Goal: Information Seeking & Learning: Learn about a topic

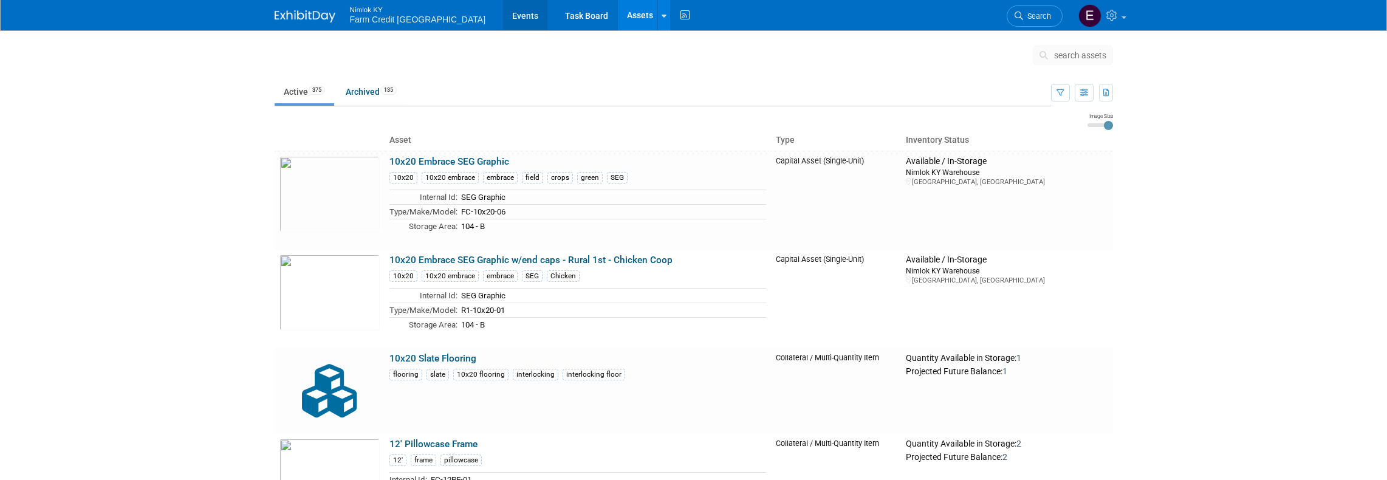
click at [503, 22] on link "Events" at bounding box center [525, 15] width 44 height 30
click at [503, 19] on link "Events" at bounding box center [525, 15] width 44 height 30
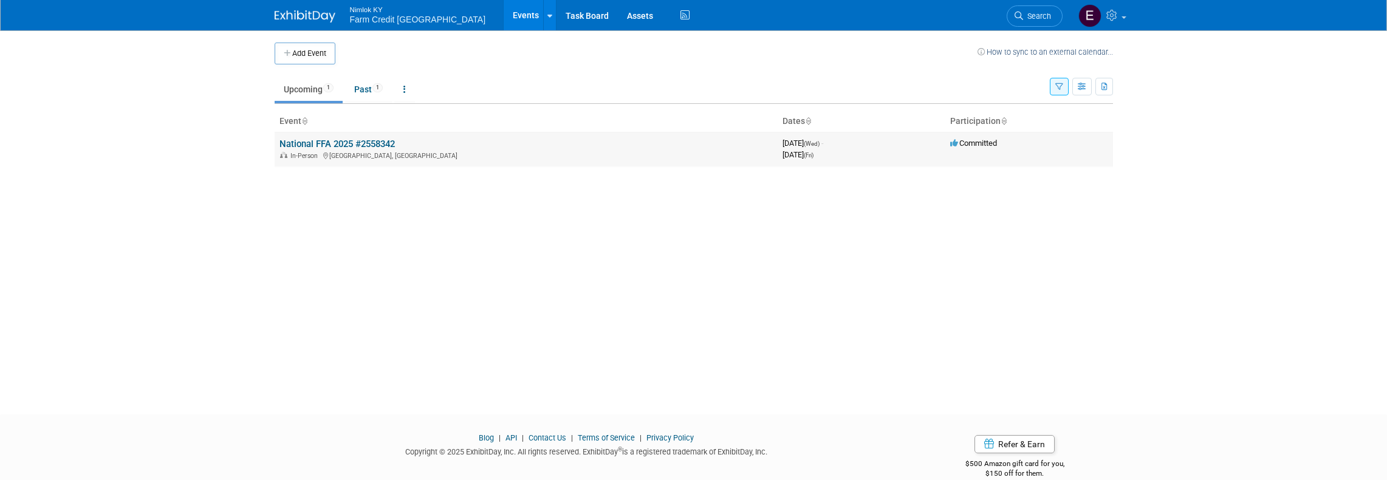
click at [323, 145] on link "National FFA 2025 #2558342" at bounding box center [336, 144] width 115 height 11
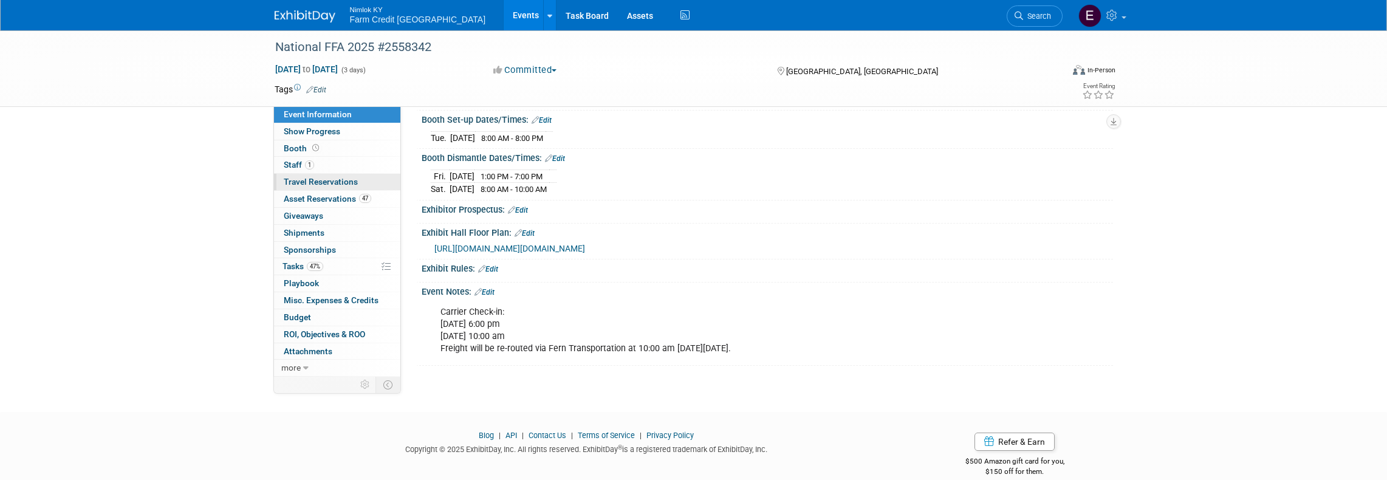
scroll to position [192, 0]
click at [312, 202] on span "Asset Reservations 47" at bounding box center [327, 199] width 87 height 10
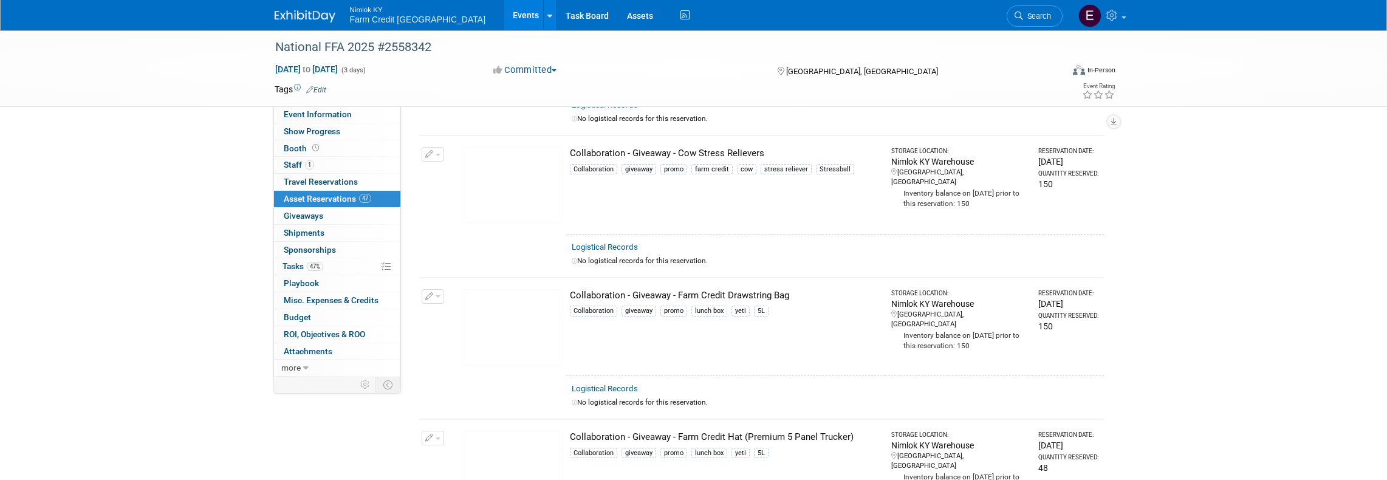
scroll to position [2174, 0]
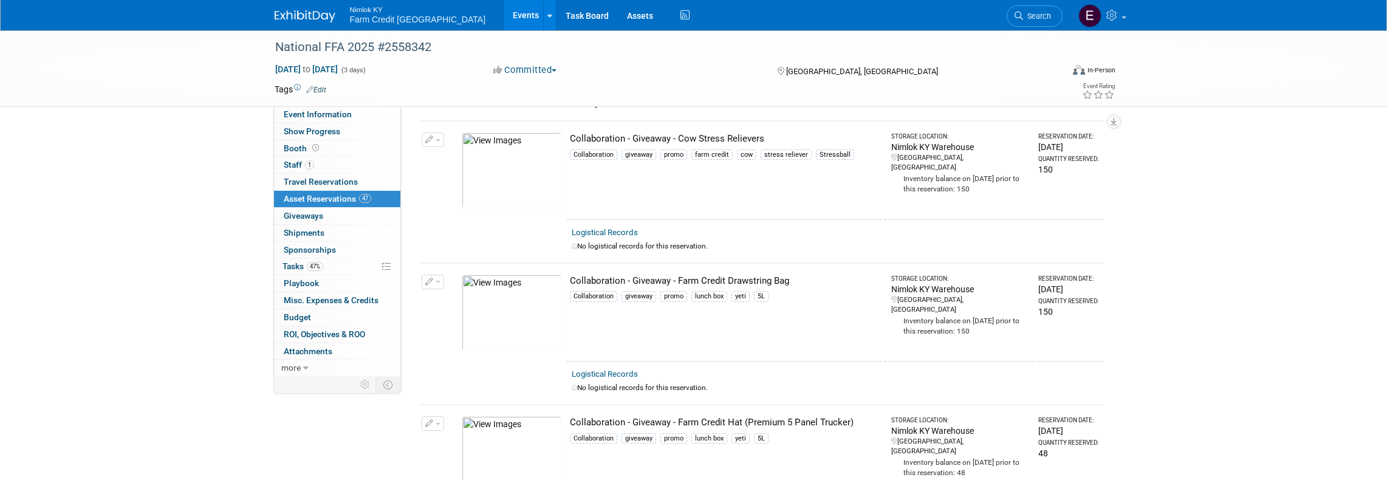
click at [533, 295] on img at bounding box center [512, 313] width 100 height 76
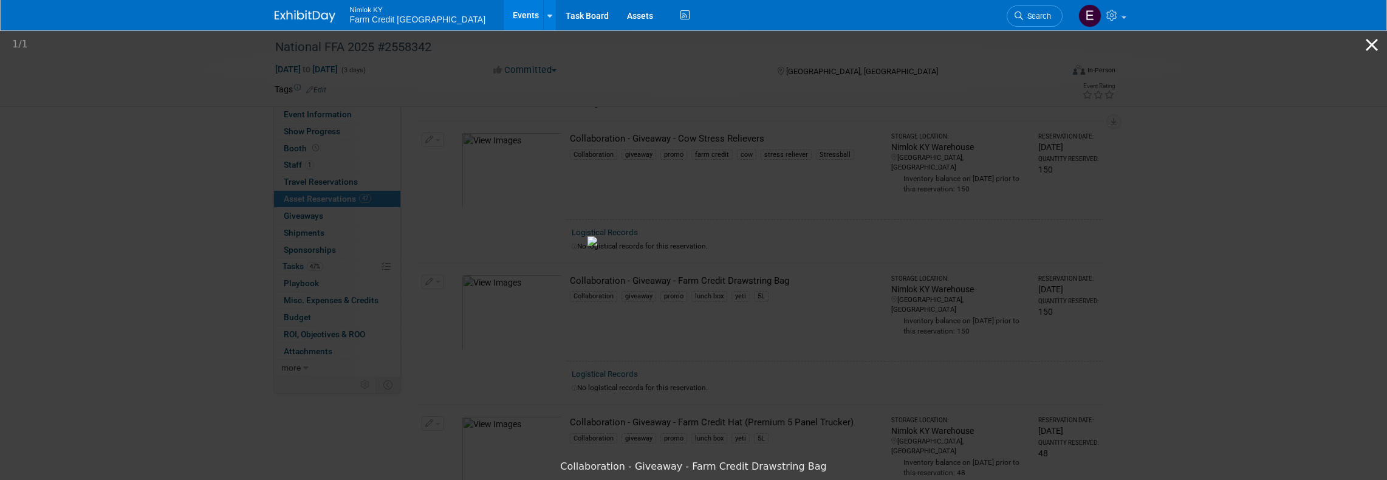
click at [1372, 44] on button "Close gallery" at bounding box center [1372, 44] width 30 height 29
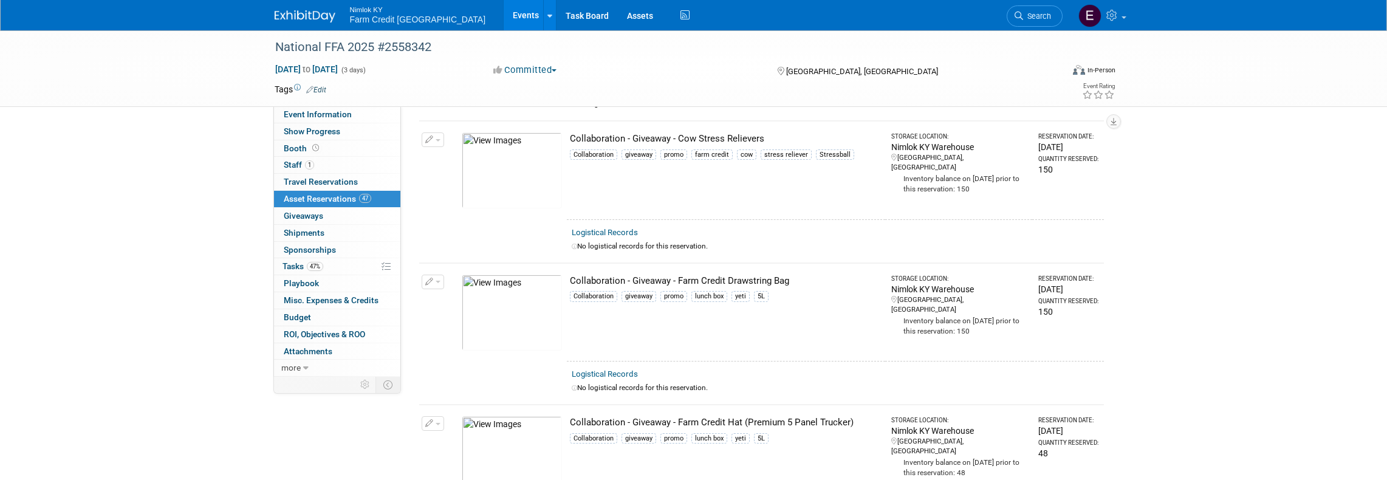
click at [504, 456] on img at bounding box center [512, 454] width 100 height 76
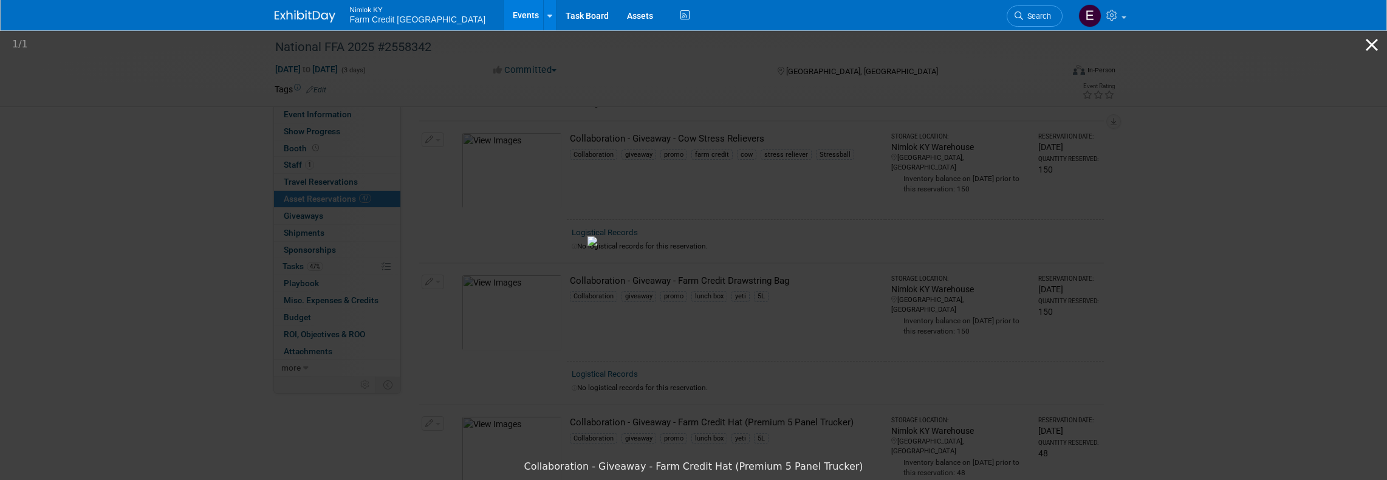
click at [1379, 43] on button "Close gallery" at bounding box center [1372, 44] width 30 height 29
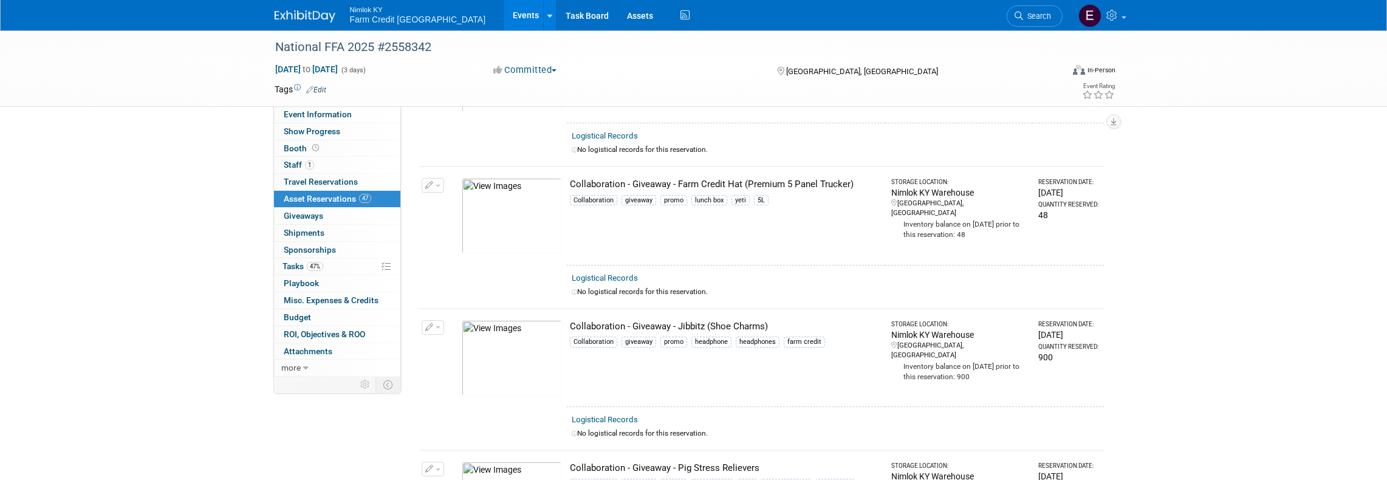
scroll to position [2413, 0]
click at [522, 346] on img at bounding box center [512, 357] width 100 height 76
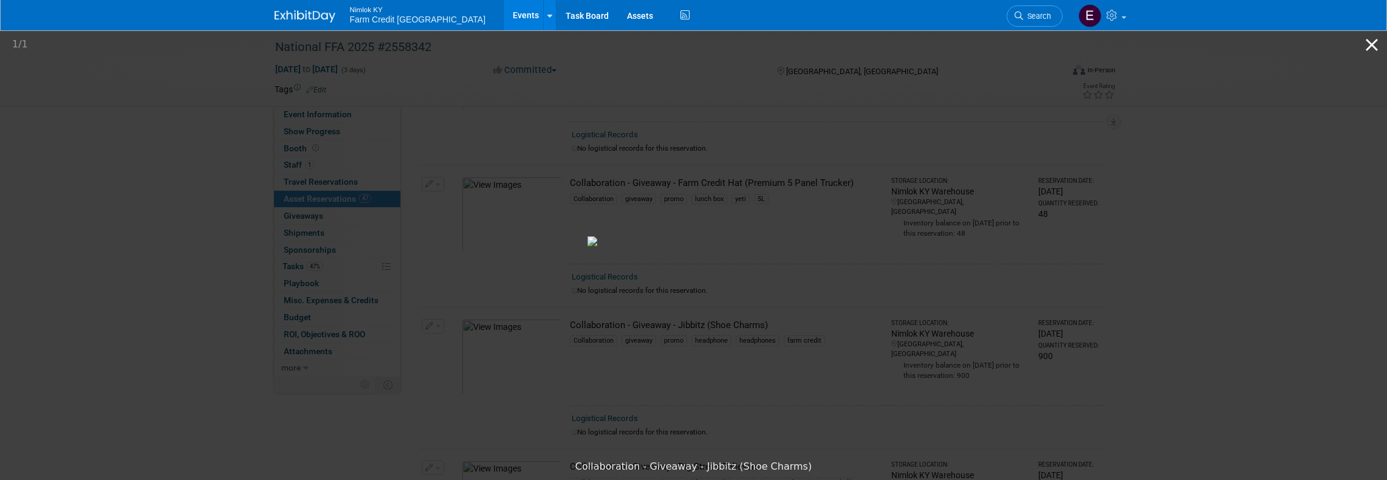
click at [1370, 43] on button "Close gallery" at bounding box center [1372, 44] width 30 height 29
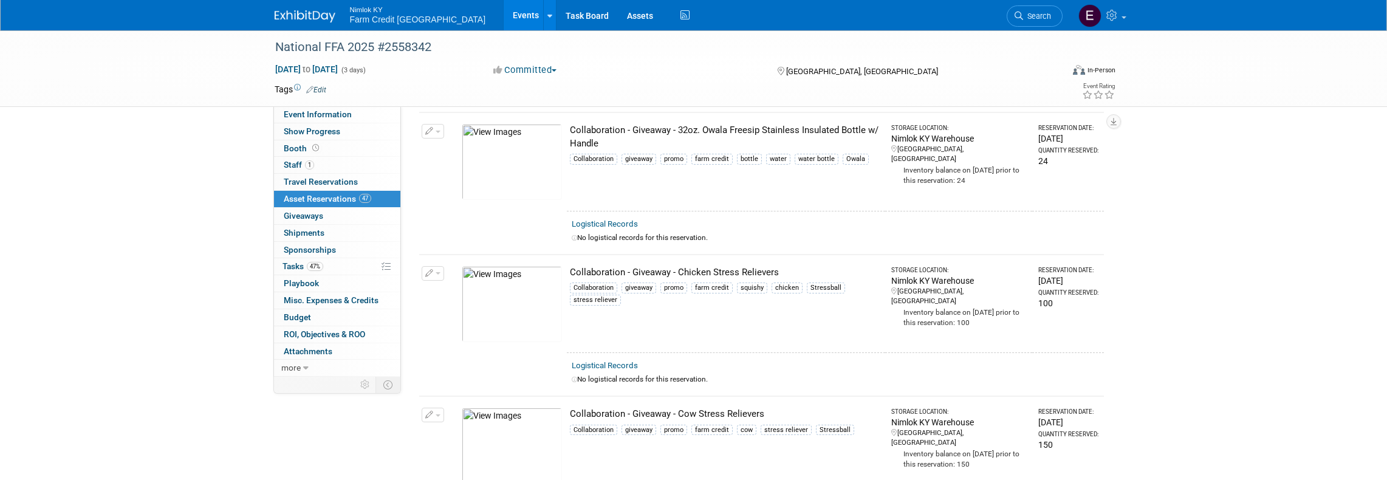
scroll to position [2079, 0]
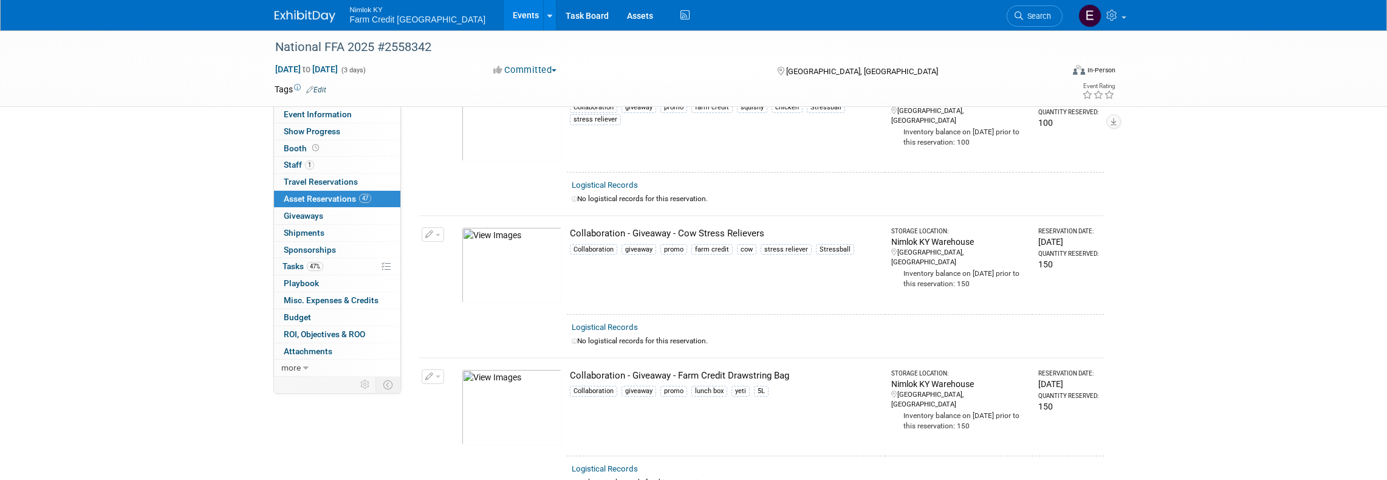
click at [529, 394] on img at bounding box center [512, 407] width 100 height 76
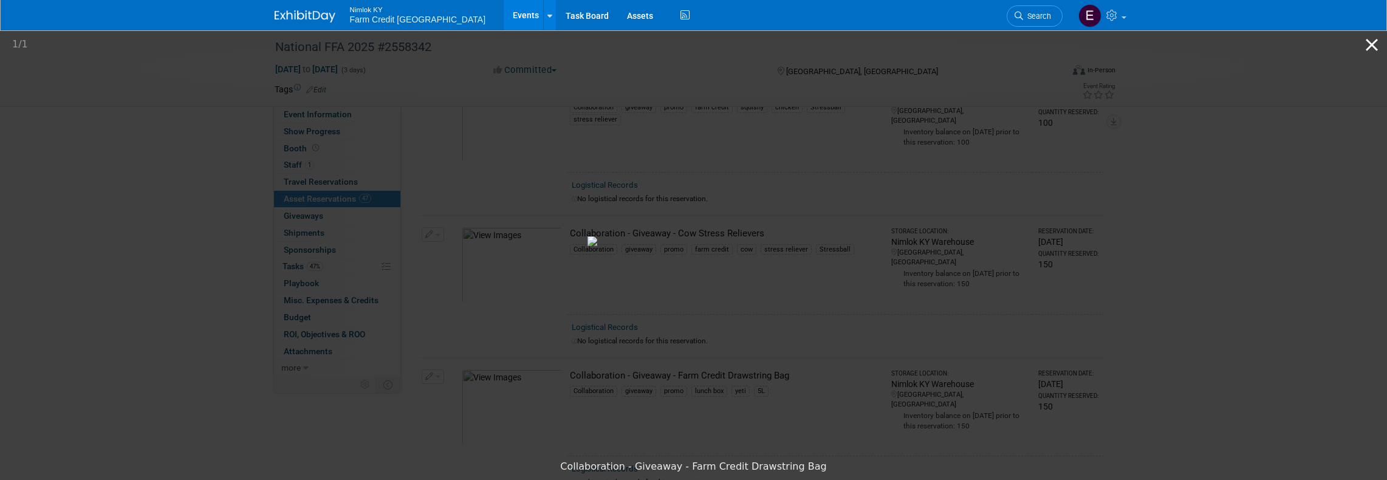
click at [1363, 45] on button "Close gallery" at bounding box center [1372, 44] width 30 height 29
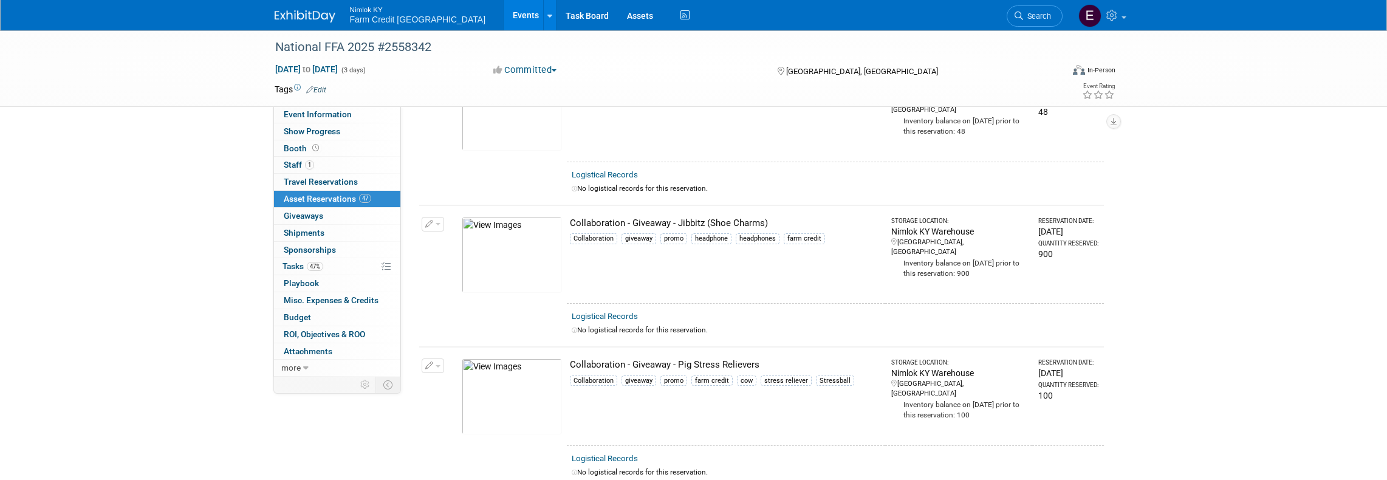
scroll to position [2492, 0]
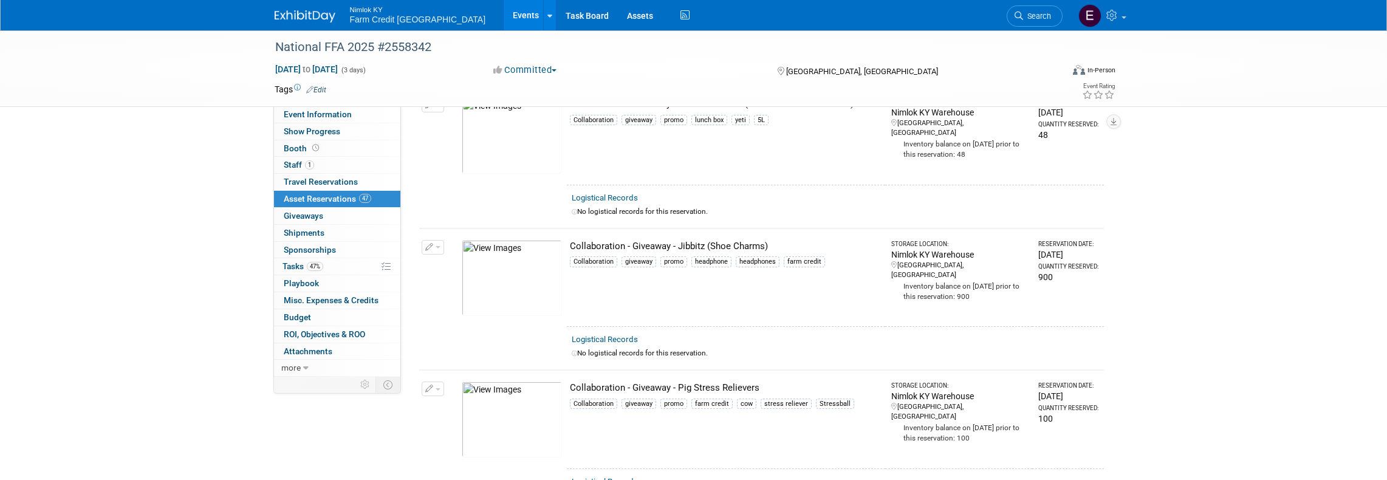
click at [504, 148] on img at bounding box center [512, 136] width 100 height 76
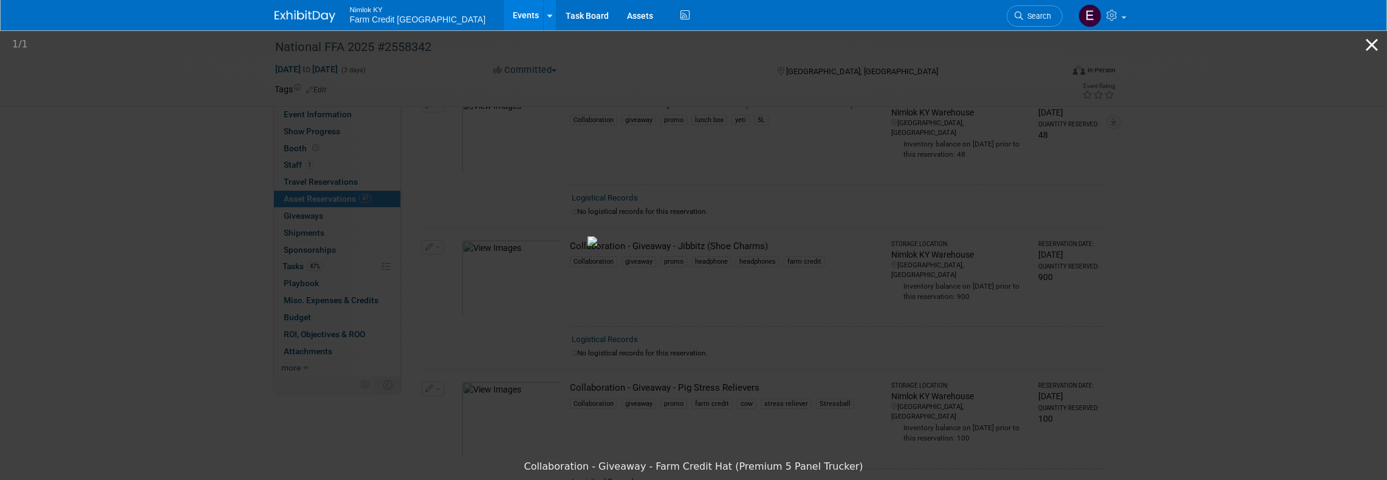
click at [1369, 38] on button "Close gallery" at bounding box center [1372, 44] width 30 height 29
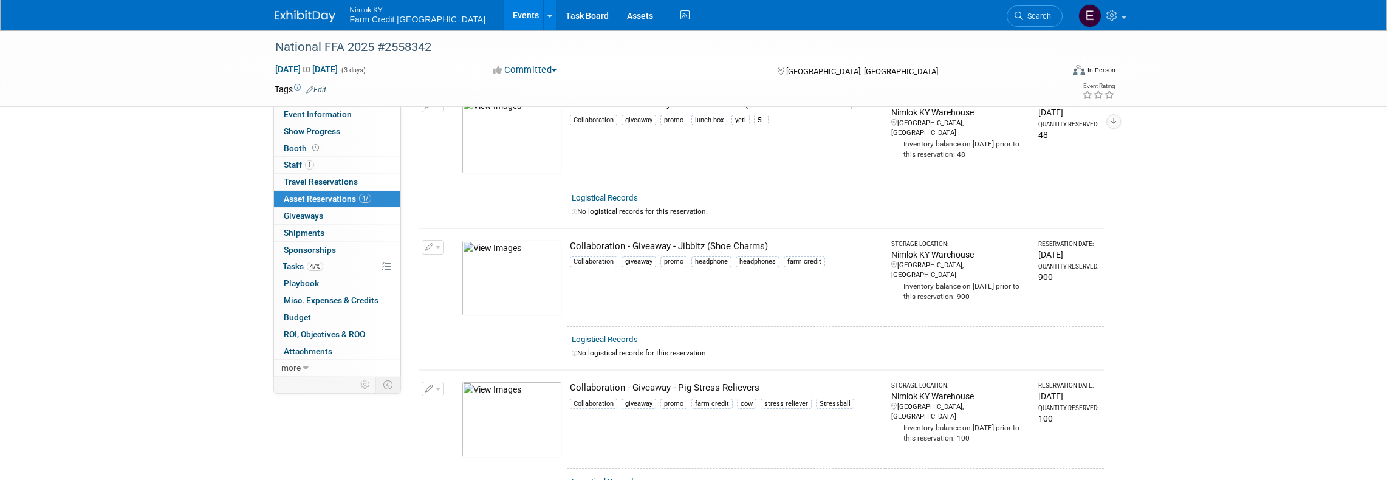
click at [527, 269] on img at bounding box center [512, 278] width 100 height 76
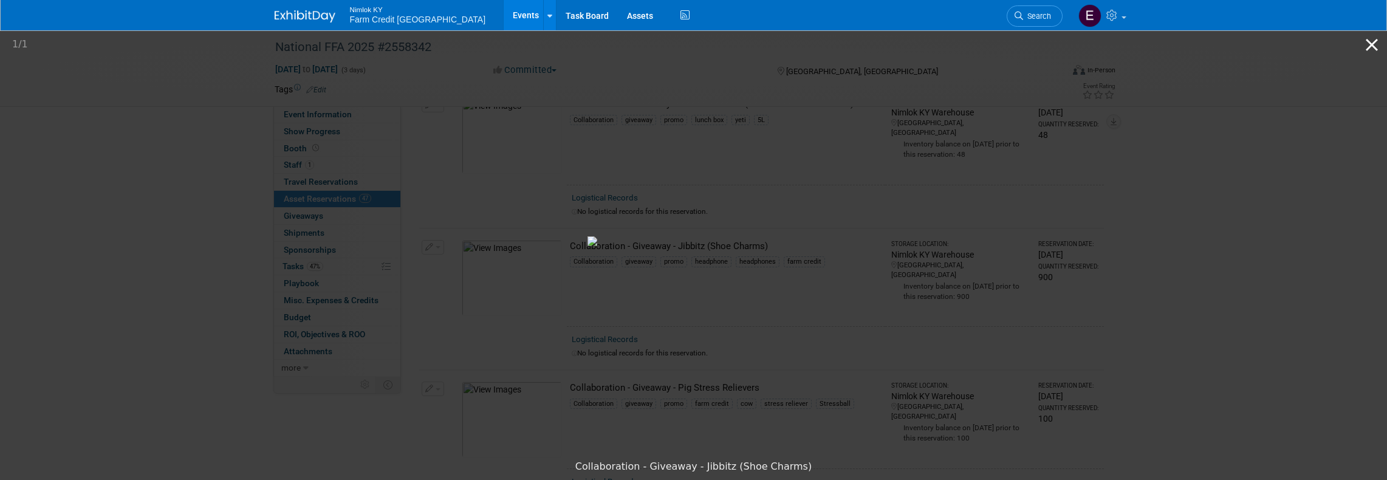
click at [1365, 44] on button "Close gallery" at bounding box center [1372, 44] width 30 height 29
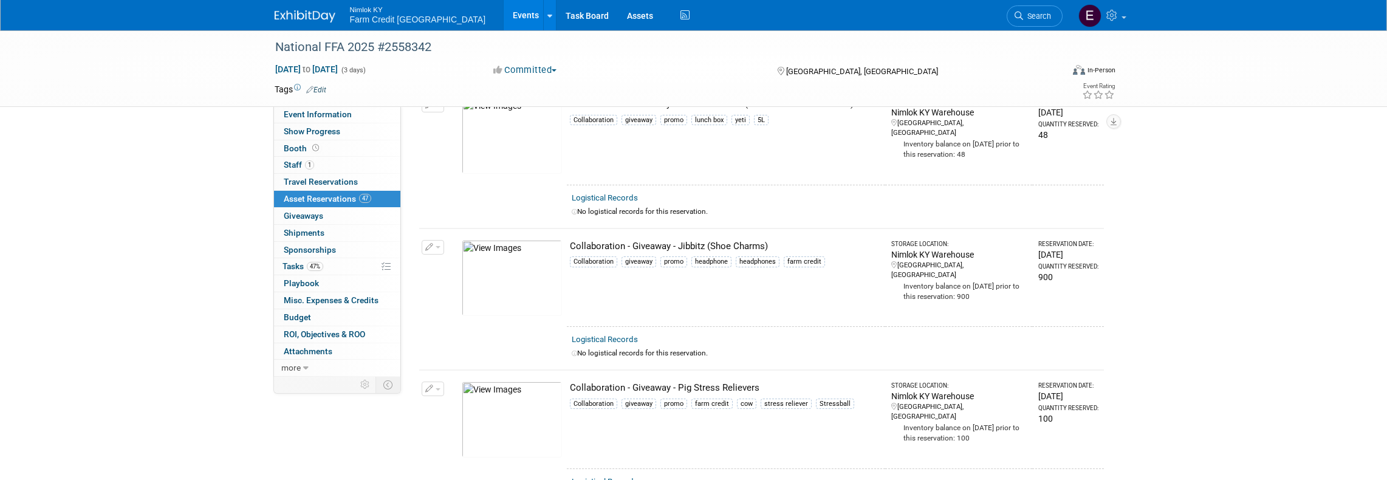
click at [512, 145] on img at bounding box center [512, 136] width 100 height 76
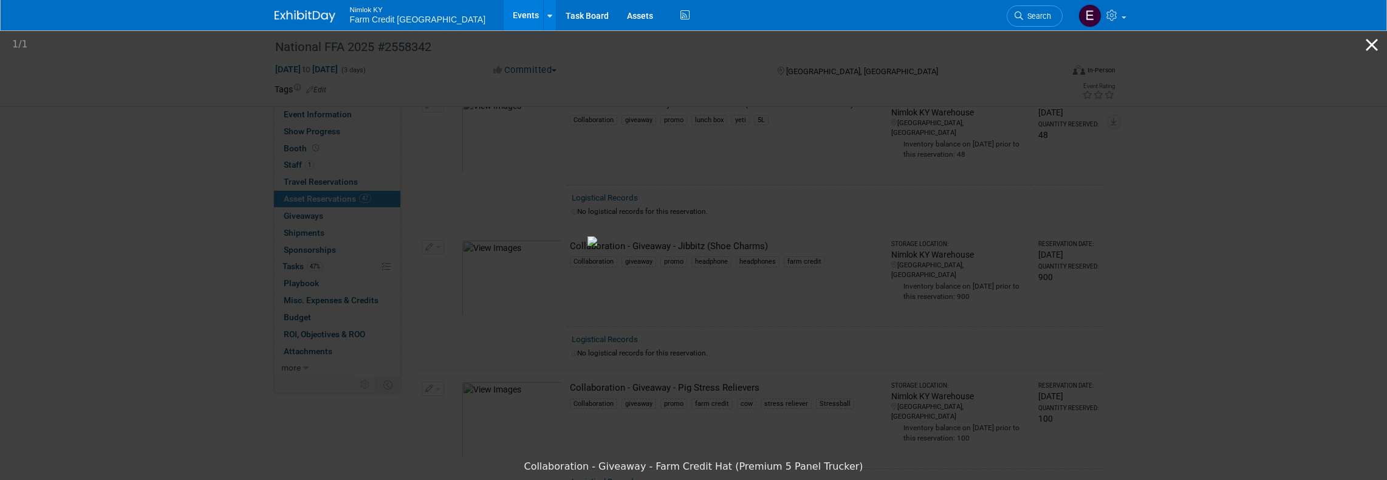
click at [1371, 47] on button "Close gallery" at bounding box center [1372, 44] width 30 height 29
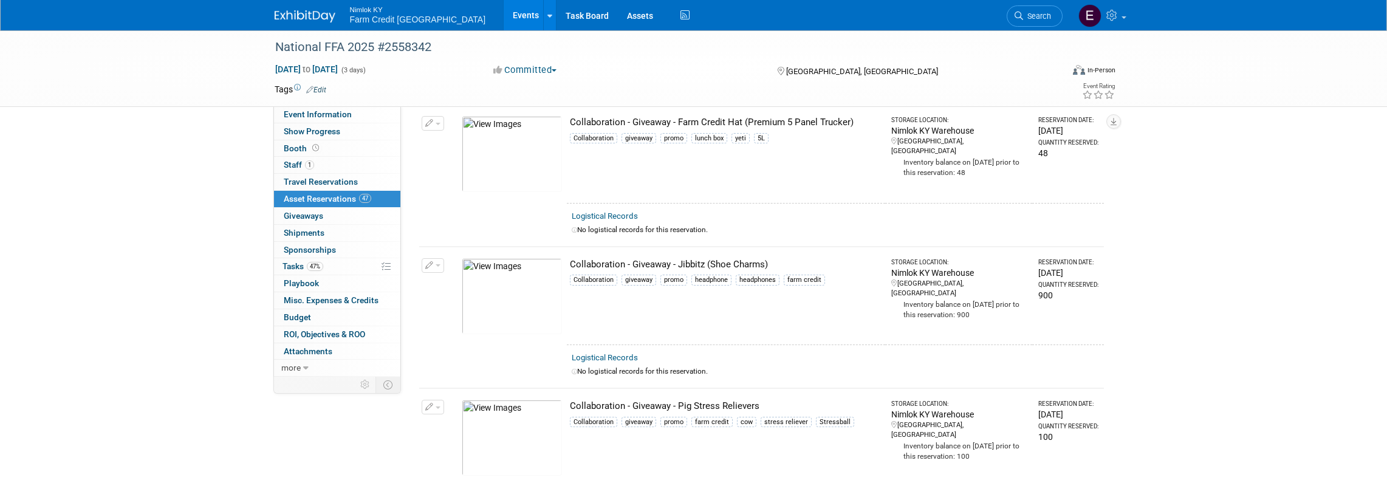
scroll to position [2444, 0]
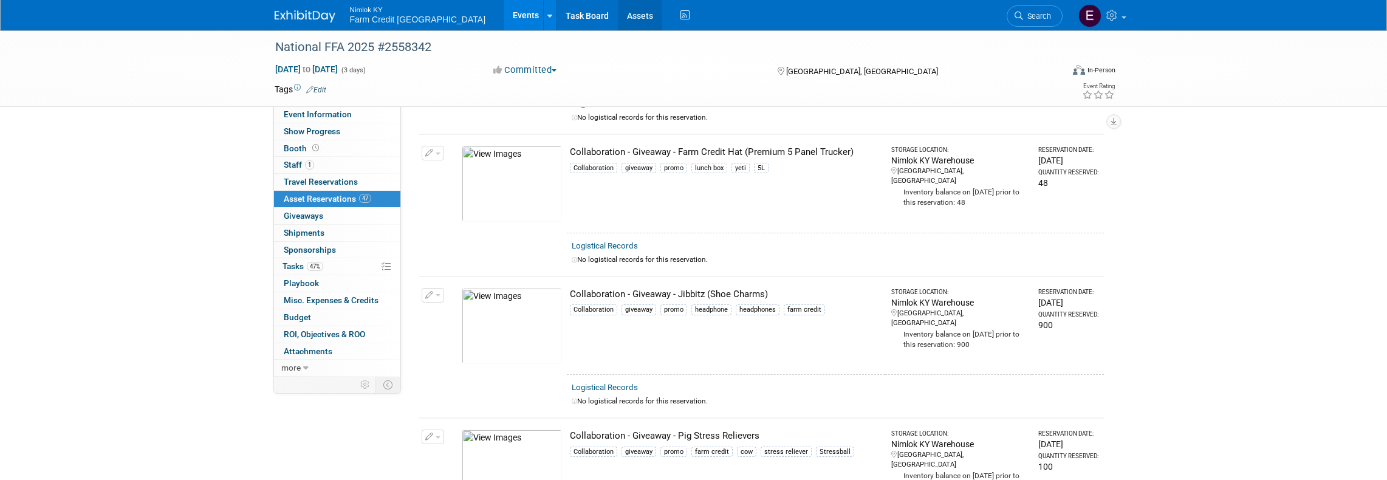
click at [618, 15] on link "Assets" at bounding box center [640, 15] width 44 height 30
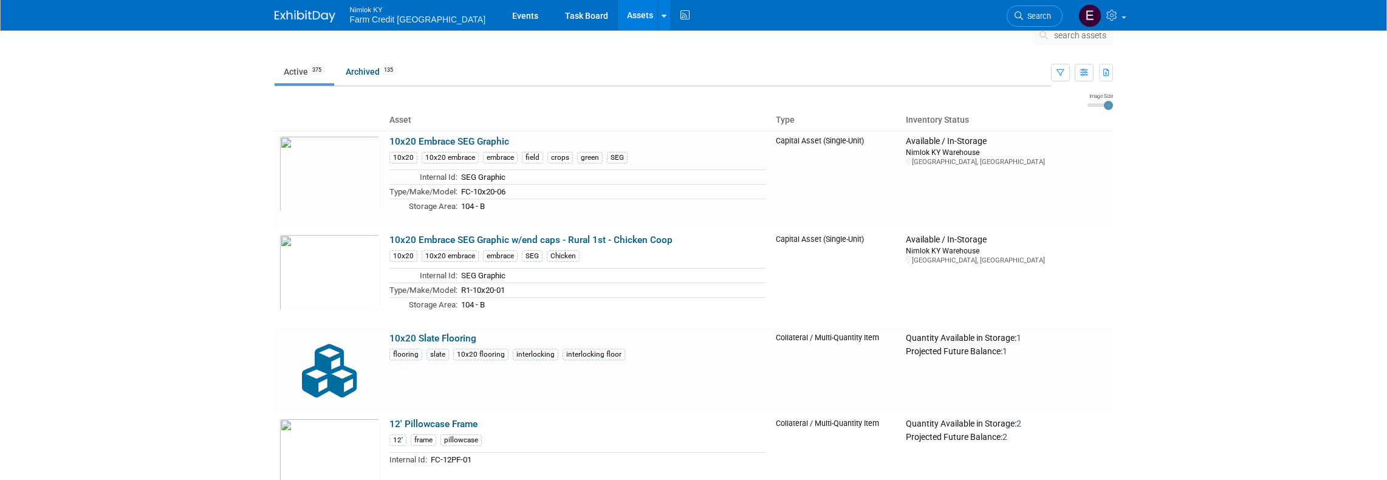
scroll to position [5535, 0]
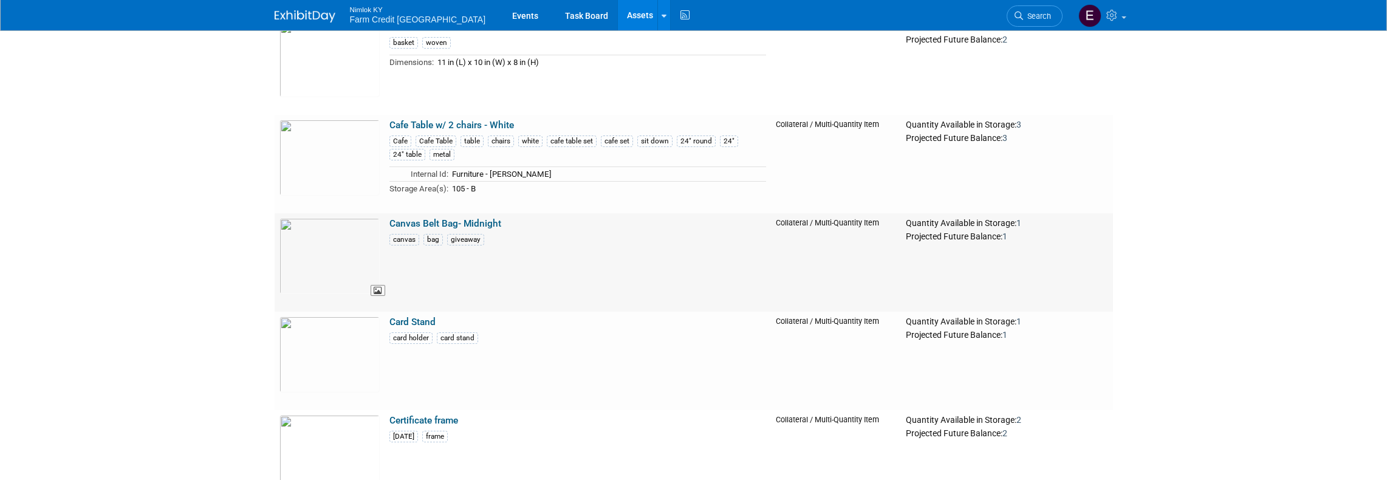
click at [335, 244] on img at bounding box center [329, 256] width 100 height 76
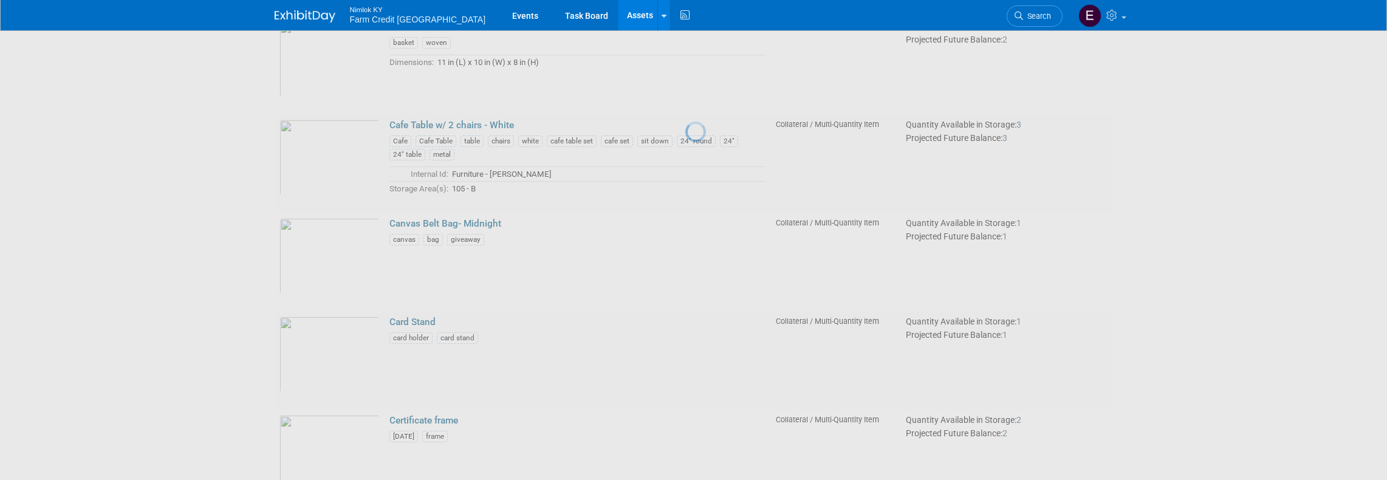
click at [685, 264] on div at bounding box center [693, 240] width 17 height 480
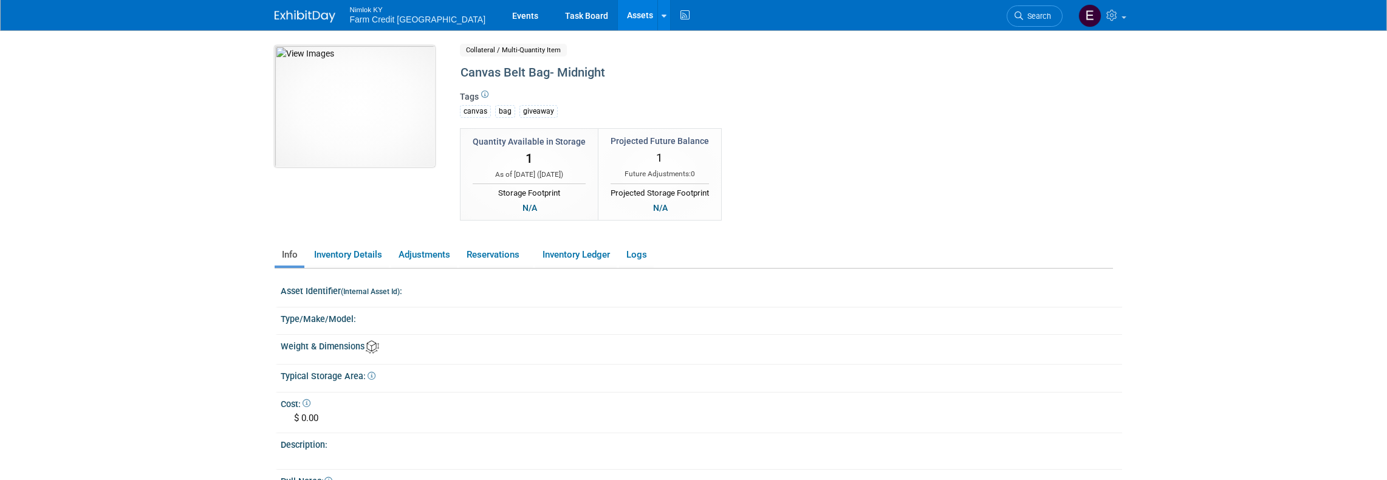
click at [353, 104] on img at bounding box center [355, 107] width 160 height 122
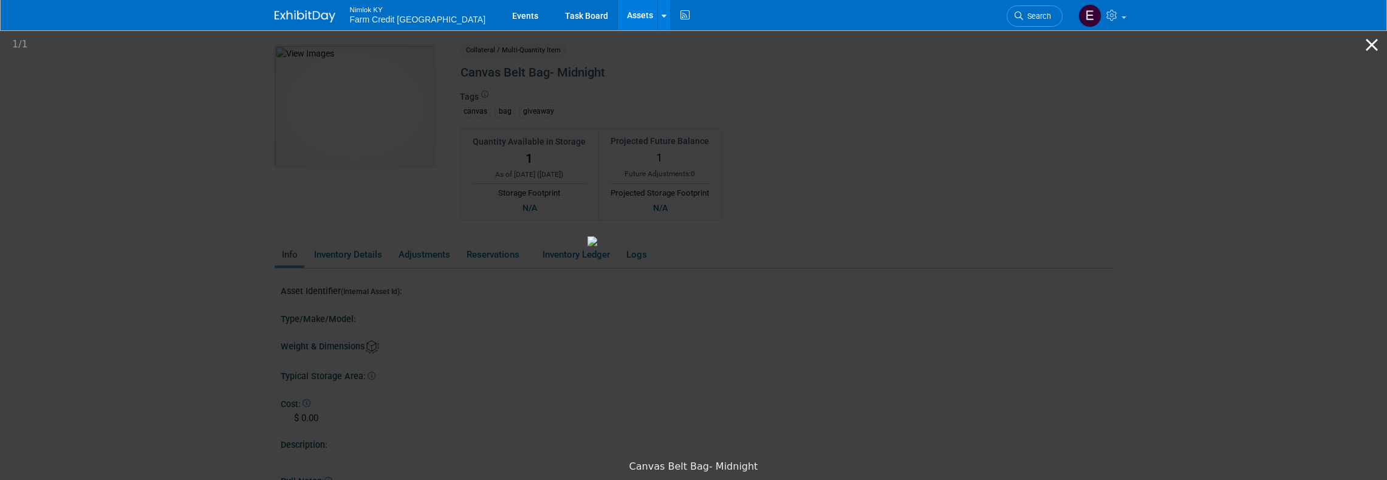
click at [1371, 47] on button "Close gallery" at bounding box center [1372, 44] width 30 height 29
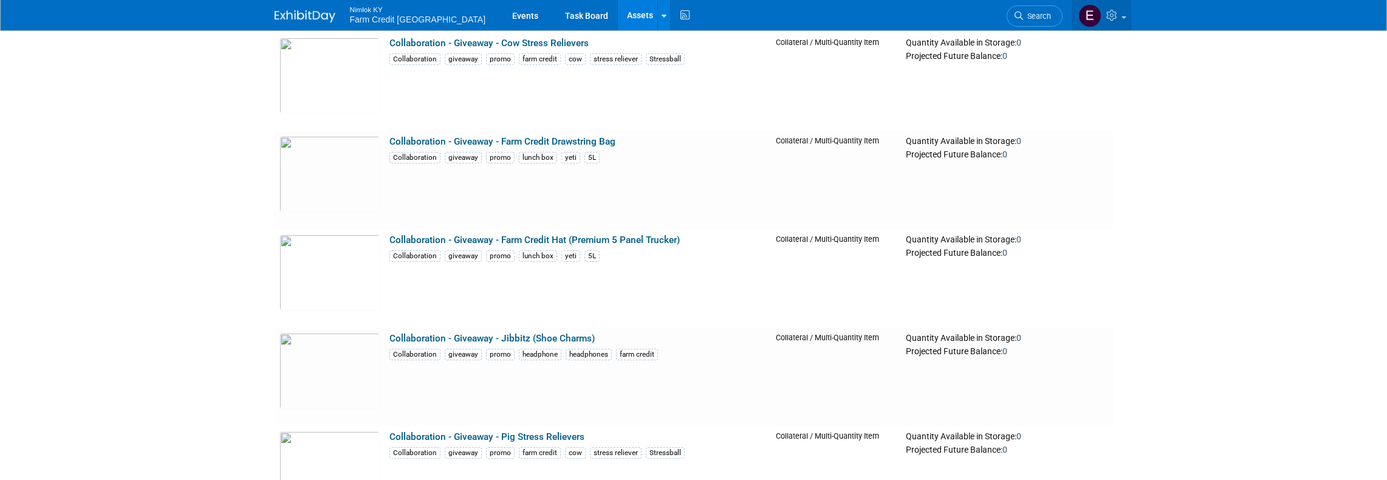
scroll to position [18177, 0]
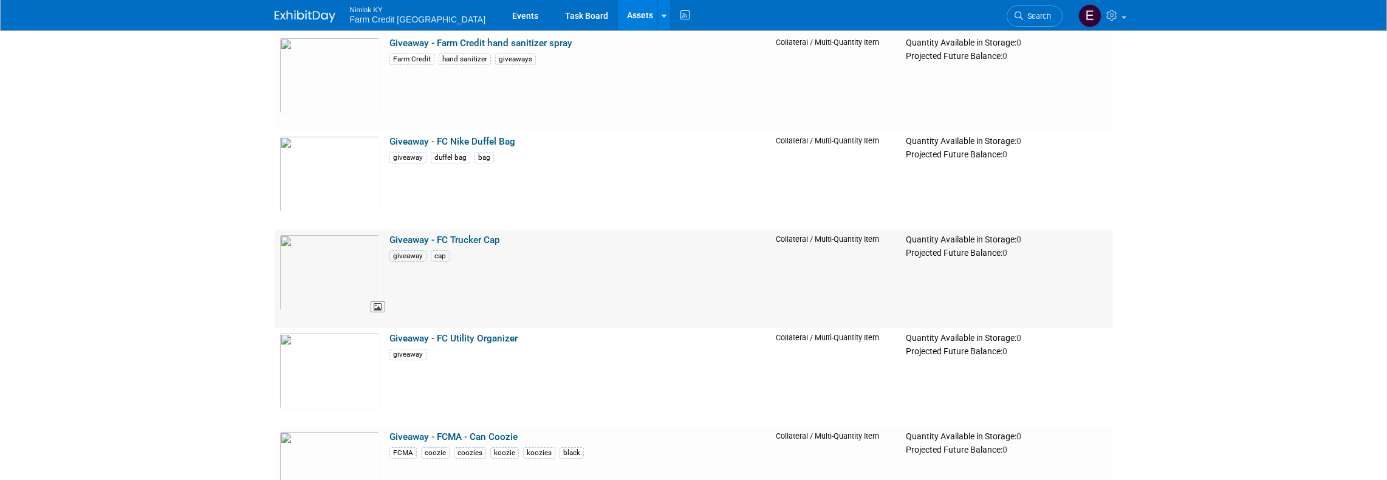
click at [322, 274] on img at bounding box center [329, 273] width 100 height 76
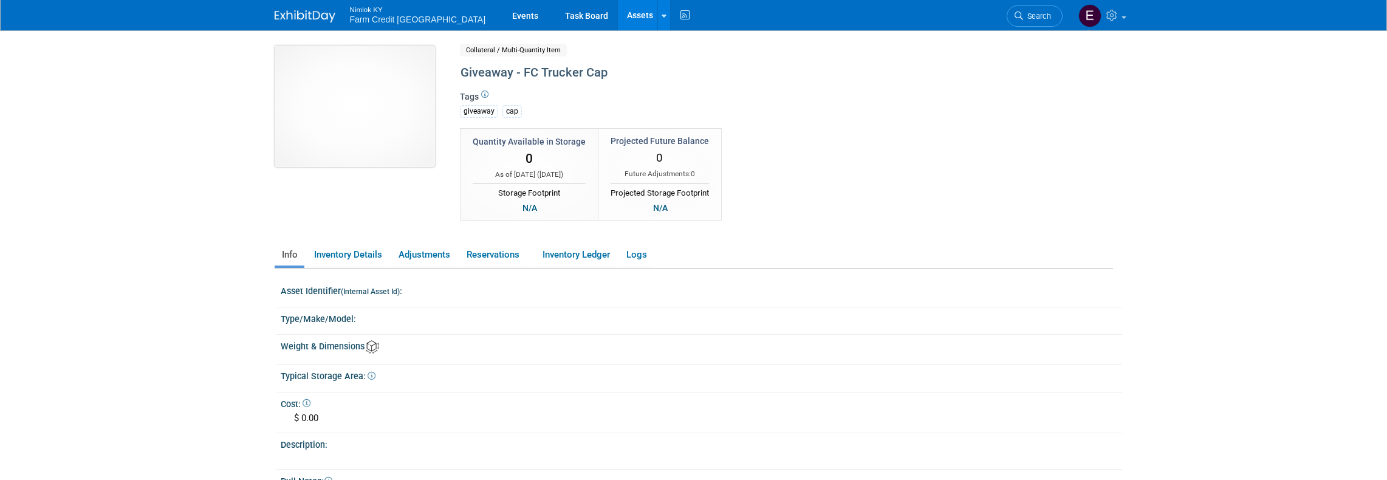
click at [364, 123] on img at bounding box center [355, 107] width 160 height 122
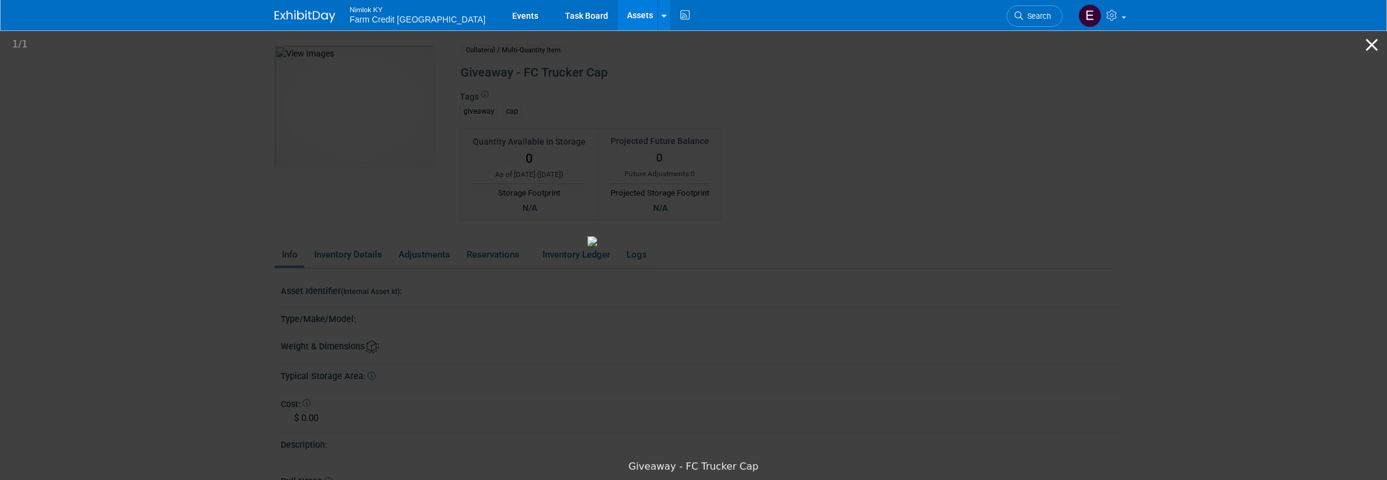
click at [1377, 44] on button "Close gallery" at bounding box center [1372, 44] width 30 height 29
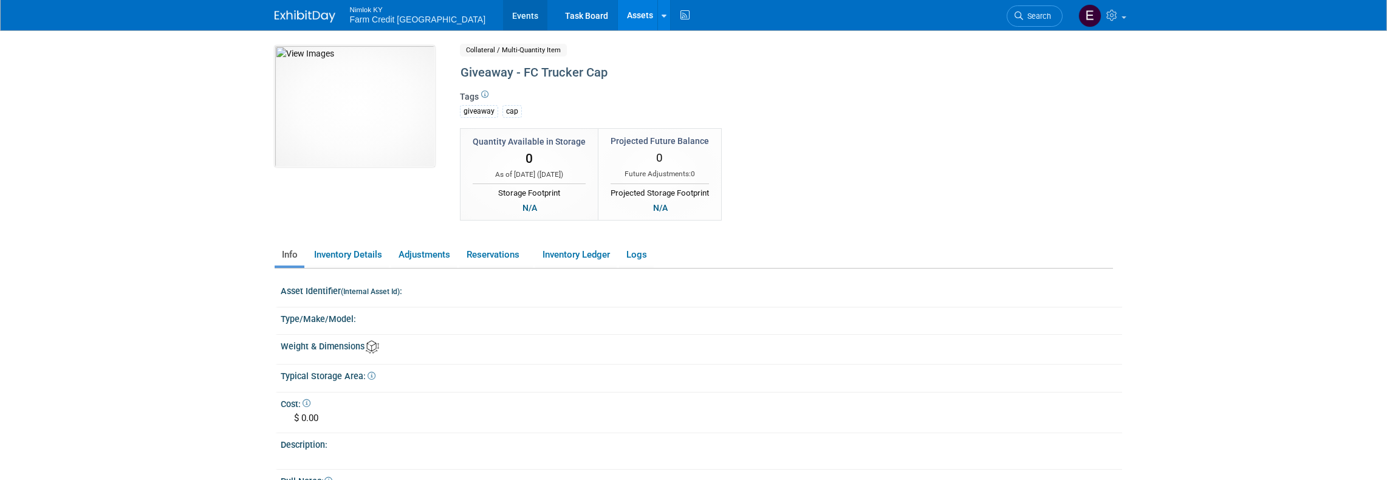
click at [503, 11] on link "Events" at bounding box center [525, 15] width 44 height 30
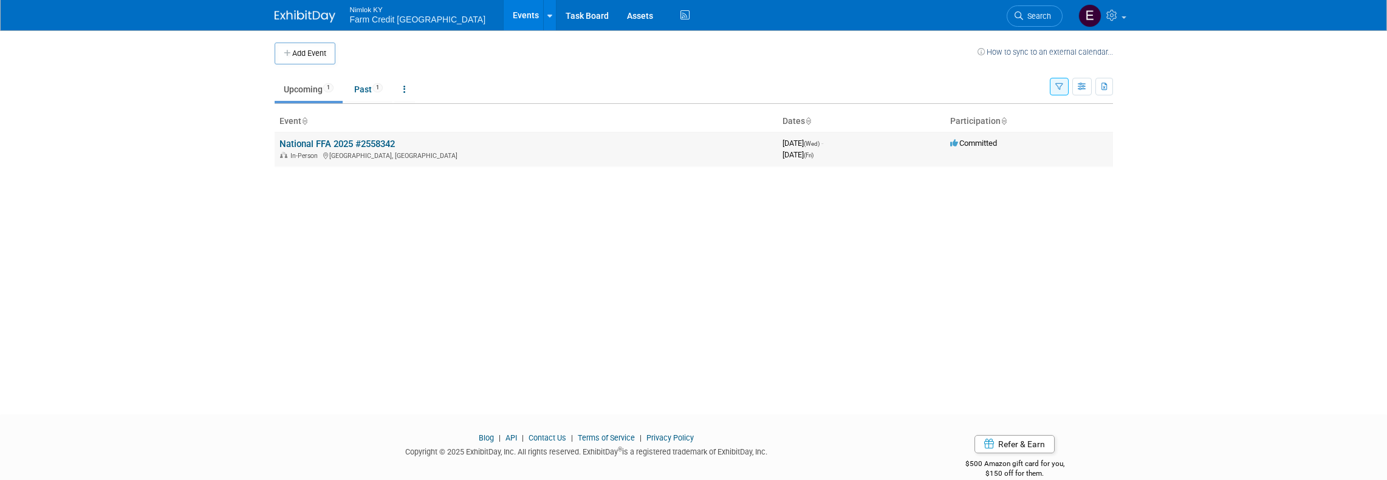
click at [355, 139] on link "National FFA 2025 #2558342" at bounding box center [336, 144] width 115 height 11
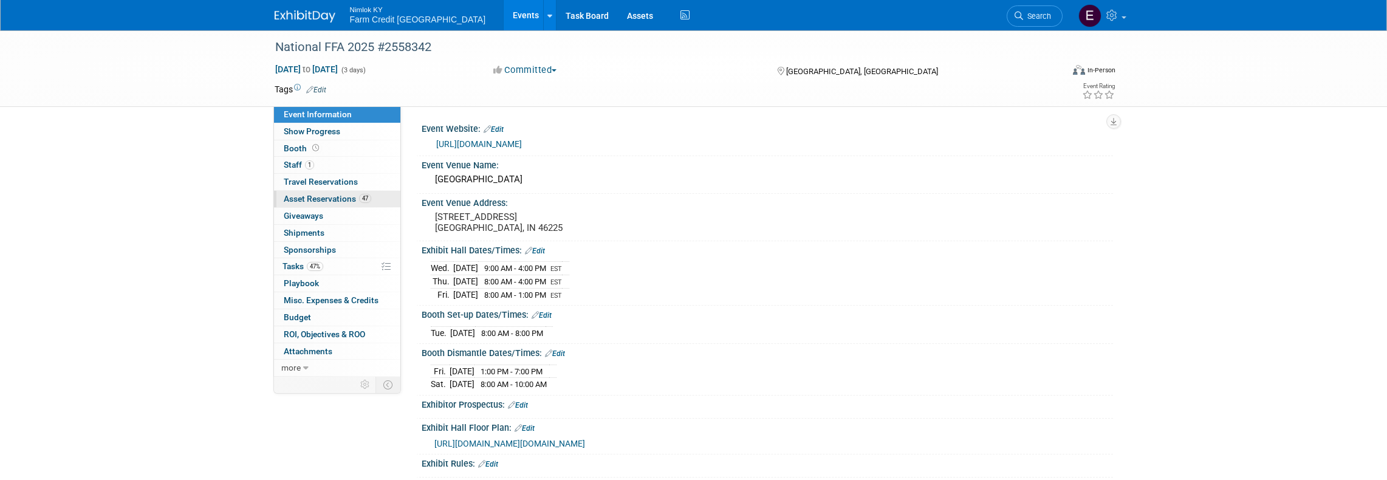
click at [306, 197] on span "Asset Reservations 47" at bounding box center [327, 199] width 87 height 10
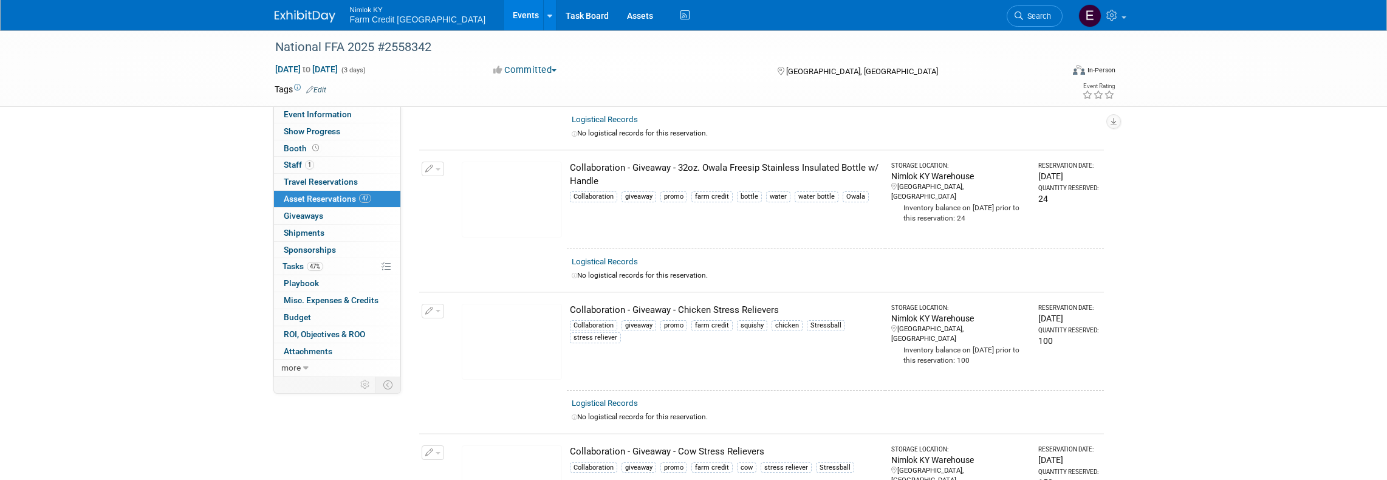
scroll to position [1859, 0]
click at [525, 201] on img at bounding box center [512, 201] width 100 height 76
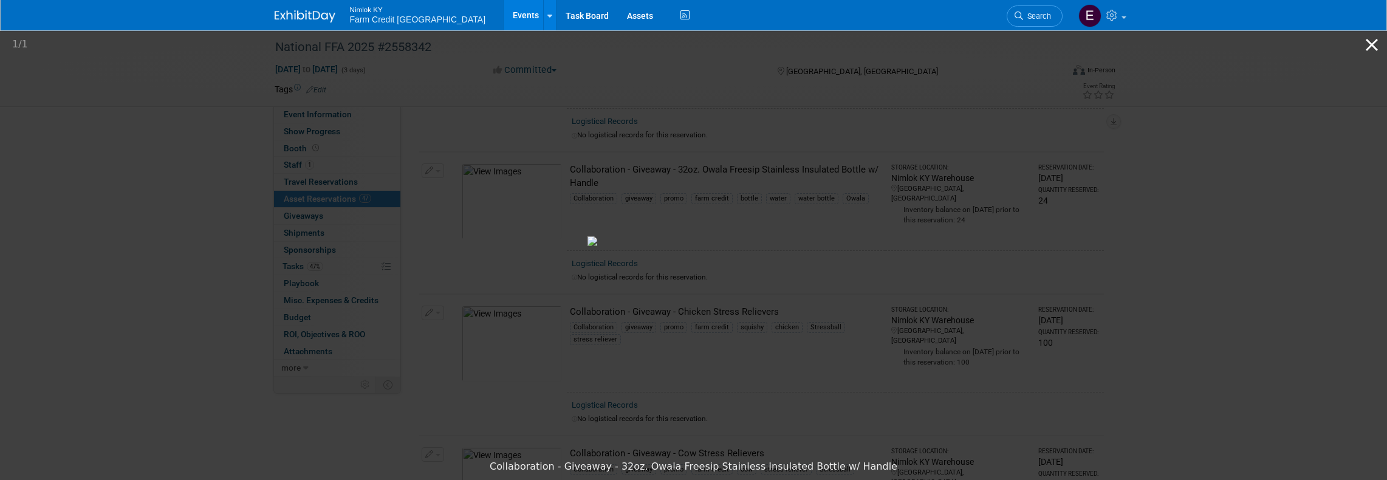
click at [1367, 45] on button "Close gallery" at bounding box center [1372, 44] width 30 height 29
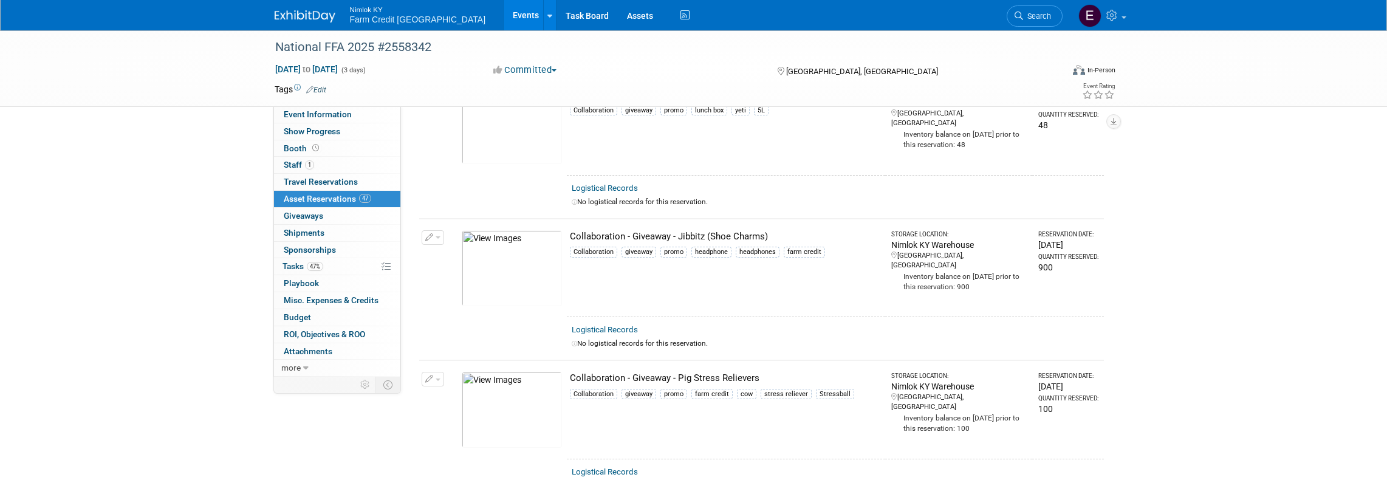
scroll to position [2273, 0]
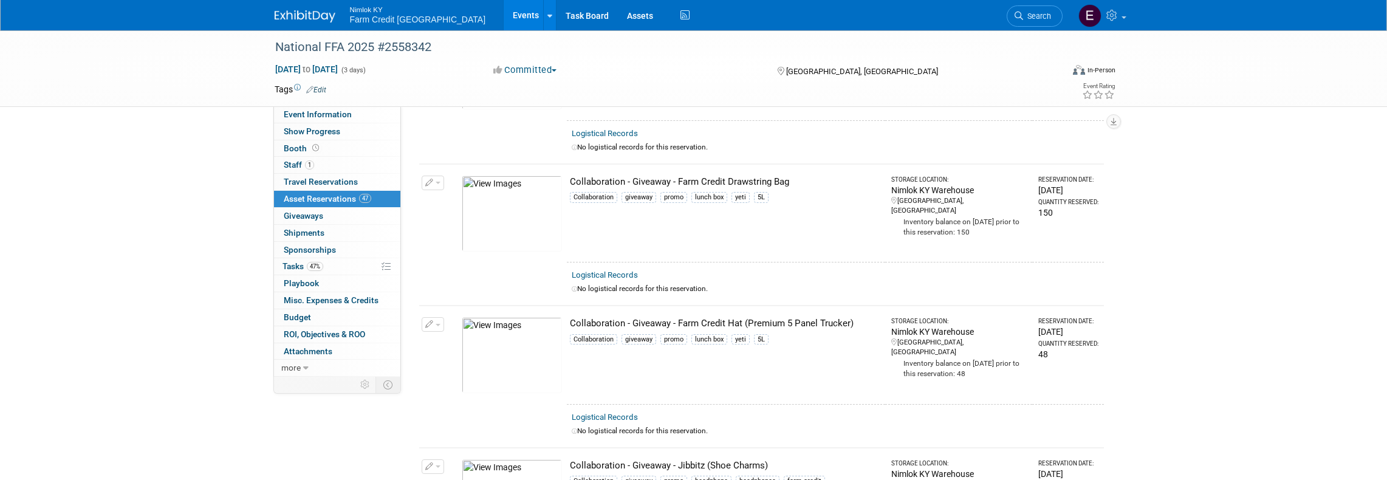
click at [526, 332] on img at bounding box center [512, 355] width 100 height 76
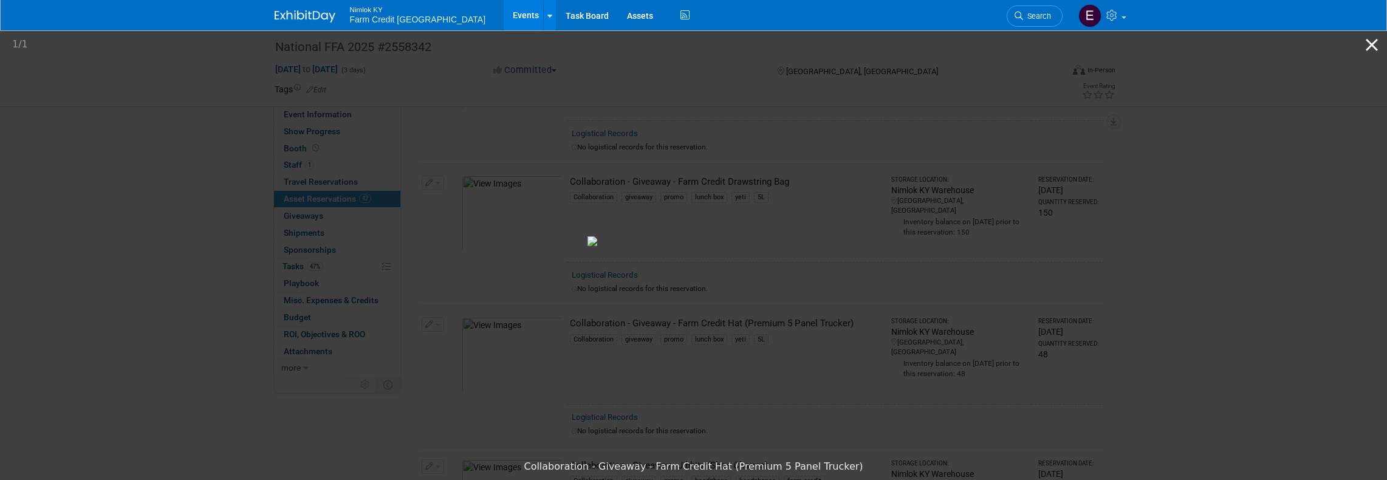
click at [1368, 47] on button "Close gallery" at bounding box center [1372, 44] width 30 height 29
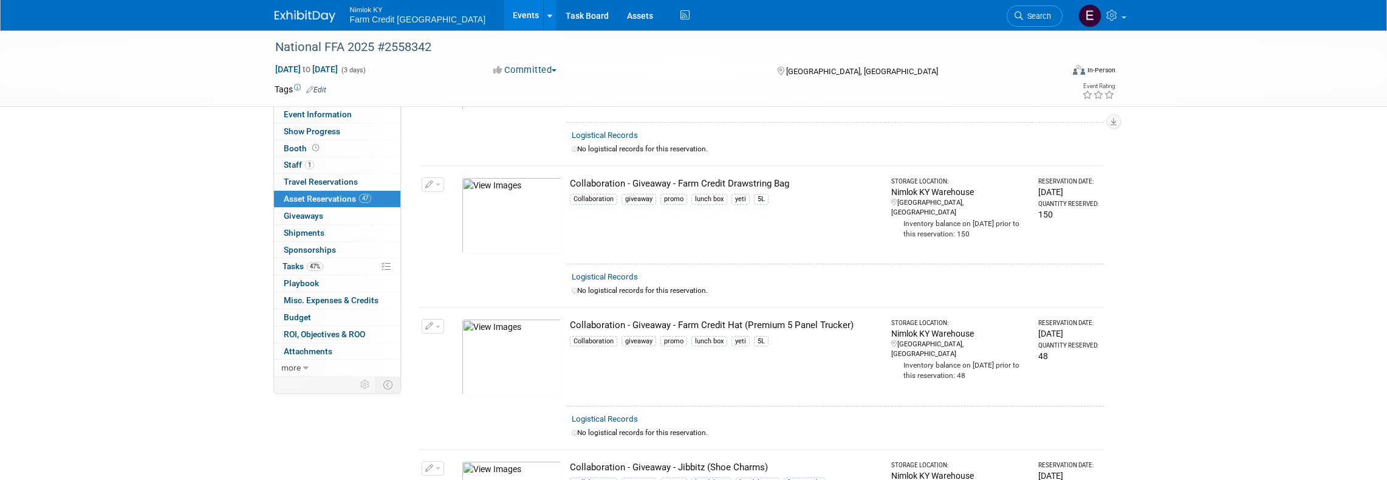
scroll to position [2270, 0]
click at [518, 209] on img at bounding box center [512, 216] width 100 height 76
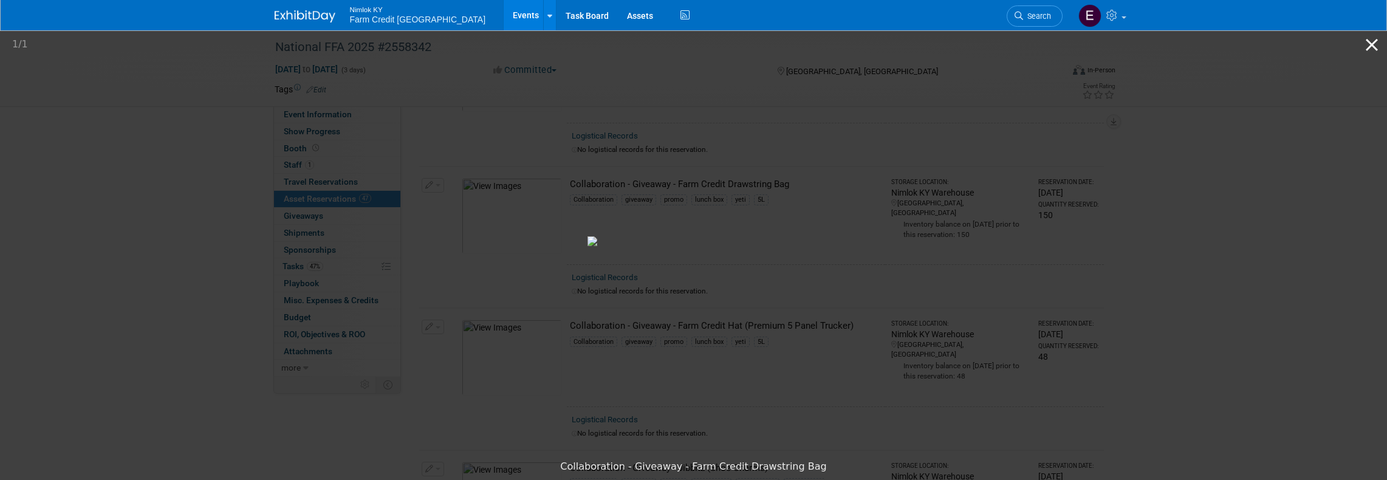
click at [1365, 46] on button "Close gallery" at bounding box center [1372, 44] width 30 height 29
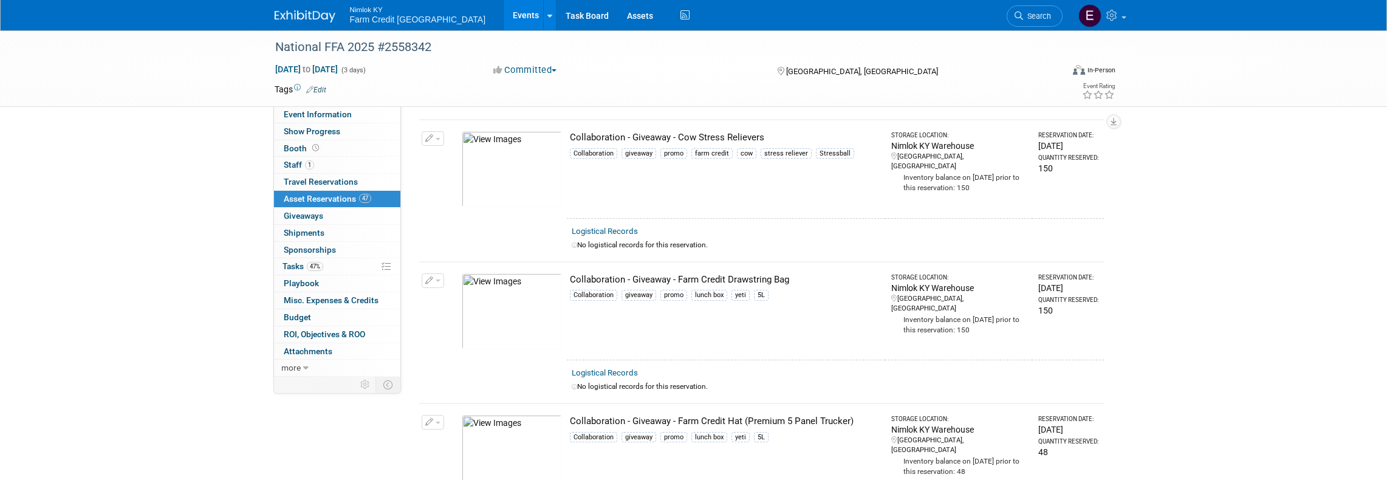
scroll to position [2170, 0]
